Goal: Task Accomplishment & Management: Manage account settings

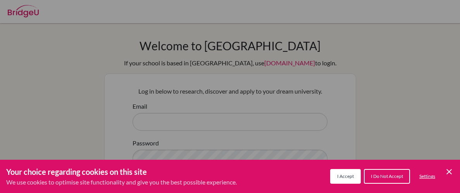
scroll to position [54, 0]
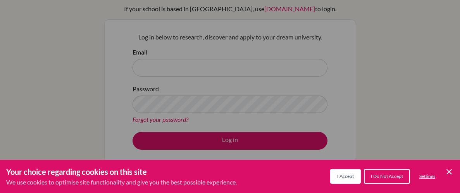
click at [448, 175] on icon "Cookie Control Close Icon" at bounding box center [448, 171] width 9 height 9
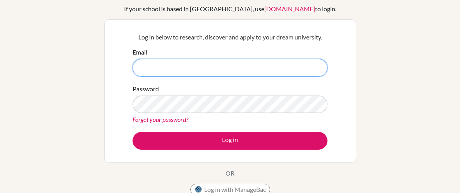
click at [160, 72] on input "Email" at bounding box center [229, 68] width 195 height 18
type input "[EMAIL_ADDRESS][DOMAIN_NAME]"
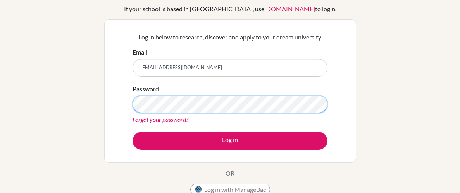
click at [132, 132] on button "Log in" at bounding box center [229, 141] width 195 height 18
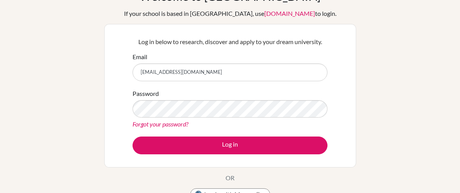
scroll to position [52, 0]
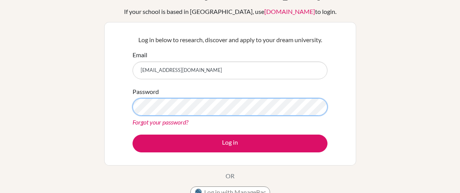
click at [132, 135] on button "Log in" at bounding box center [229, 144] width 195 height 18
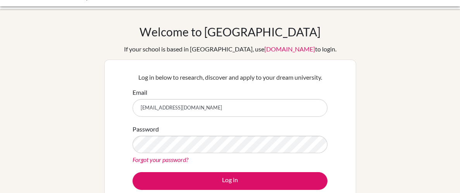
scroll to position [15, 0]
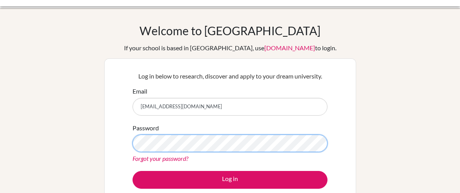
click at [132, 171] on button "Log in" at bounding box center [229, 180] width 195 height 18
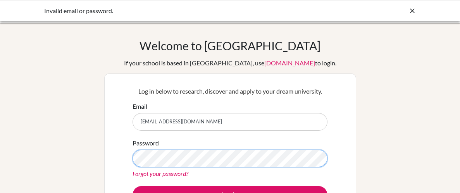
click at [132, 186] on button "Log in" at bounding box center [229, 195] width 195 height 18
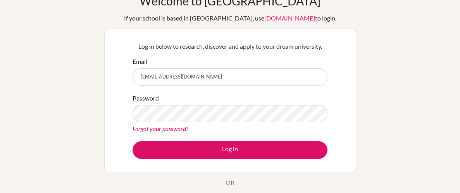
scroll to position [46, 0]
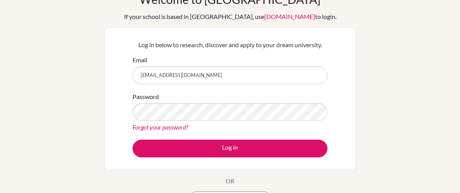
click at [161, 127] on link "Forgot your password?" at bounding box center [160, 127] width 56 height 7
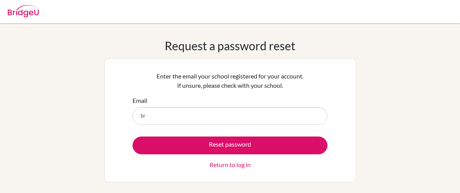
type input "b"
type input "[EMAIL_ADDRESS][DOMAIN_NAME]"
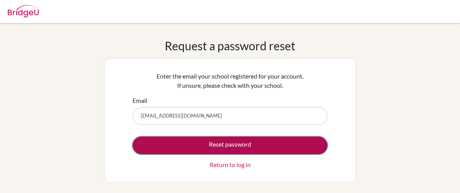
click at [199, 144] on button "Reset password" at bounding box center [229, 146] width 195 height 18
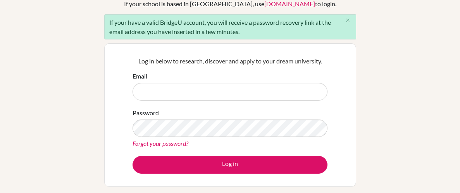
scroll to position [60, 0]
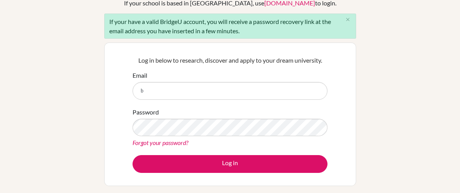
type input "brooklyncamera@topamail.com"
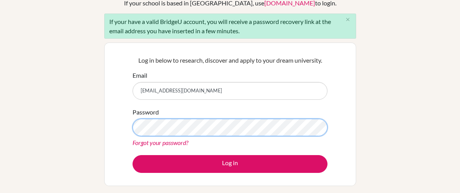
click at [132, 155] on button "Log in" at bounding box center [229, 164] width 195 height 18
